Goal: Navigation & Orientation: Find specific page/section

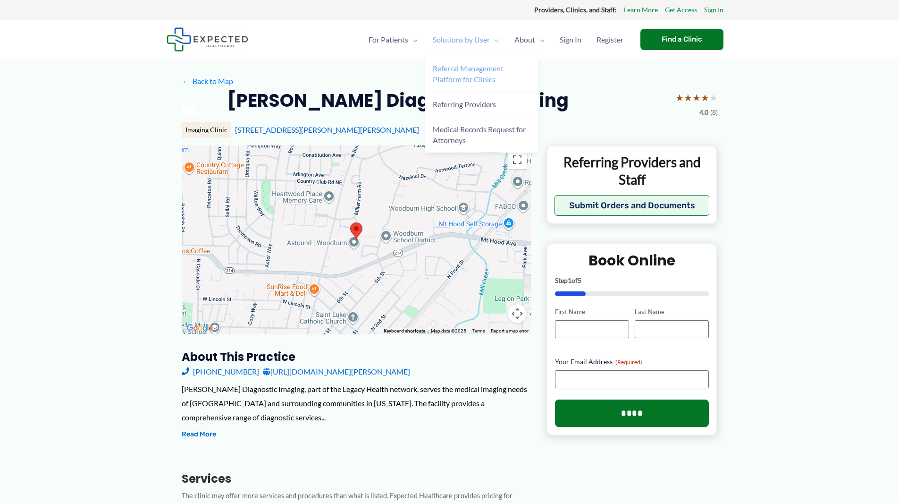
click at [458, 76] on span "Referral Management Platform for Clinics" at bounding box center [468, 74] width 71 height 20
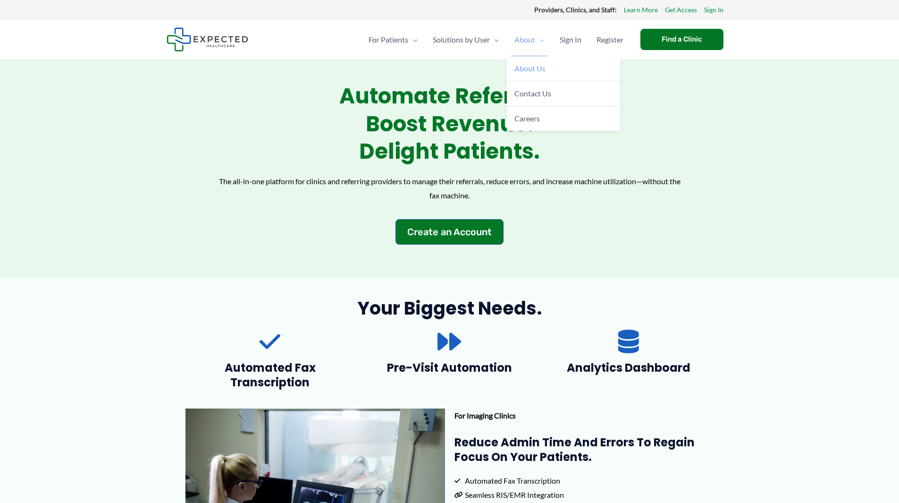
click at [532, 66] on span "About Us" at bounding box center [529, 68] width 31 height 9
